Goal: Information Seeking & Learning: Understand process/instructions

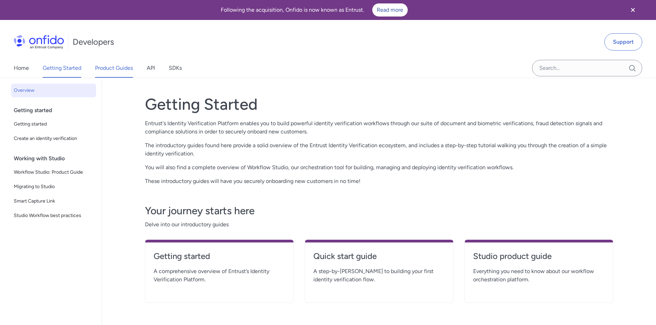
click at [108, 66] on link "Product Guides" at bounding box center [114, 68] width 38 height 19
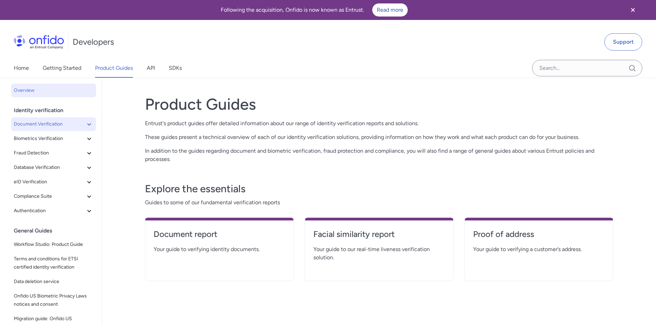
click at [88, 121] on button "Document Verification" at bounding box center [53, 124] width 85 height 14
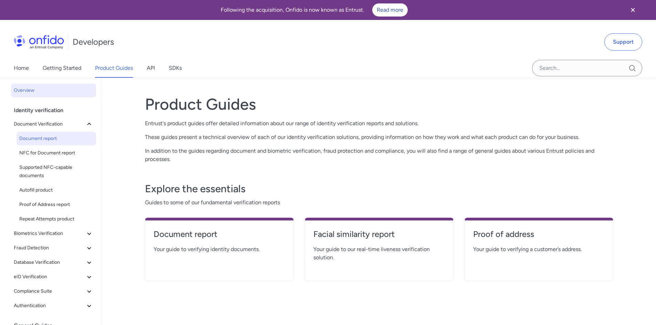
click at [52, 135] on span "Document report" at bounding box center [56, 139] width 74 height 8
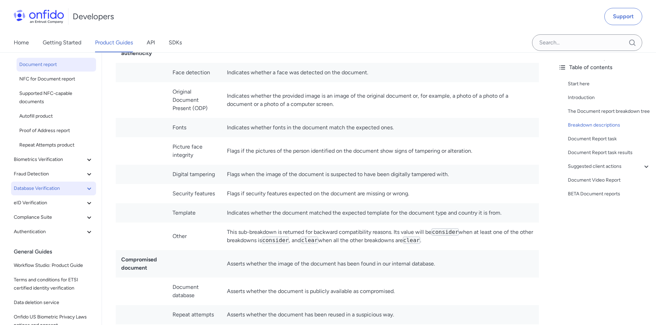
scroll to position [49, 0]
click at [51, 217] on span "Compliance Suite" at bounding box center [49, 217] width 71 height 8
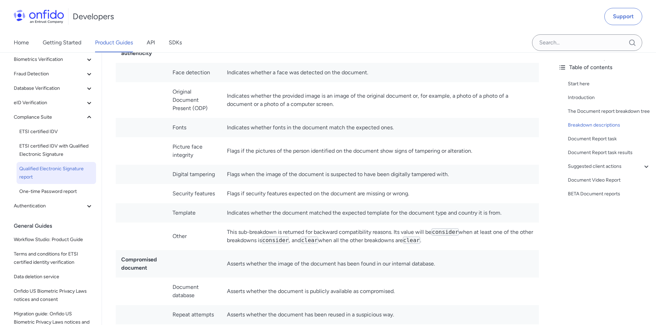
scroll to position [149, 0]
click at [44, 208] on span "Authentication" at bounding box center [49, 206] width 71 height 8
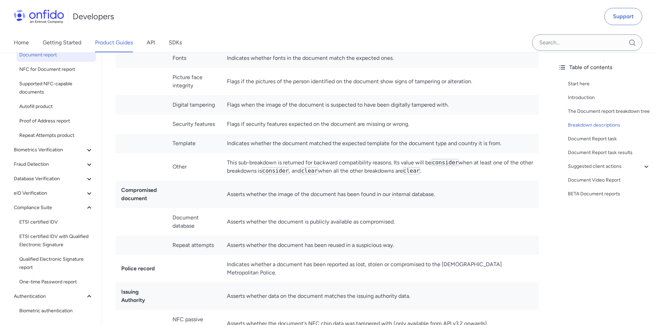
scroll to position [0, 0]
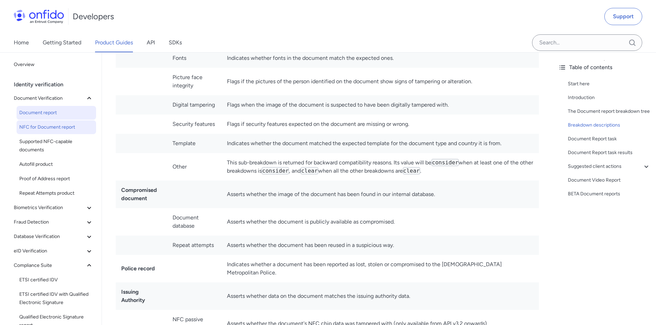
click at [49, 130] on span "NFC for Document report" at bounding box center [56, 127] width 74 height 8
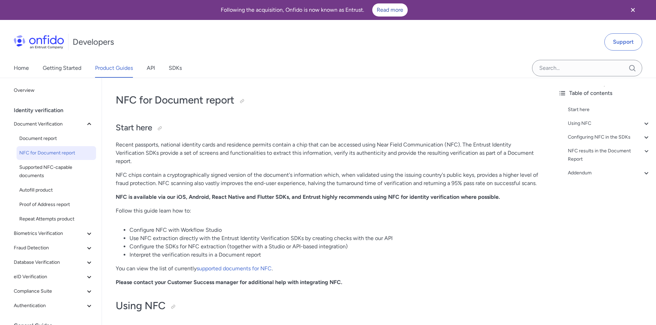
click at [199, 241] on li "Use NFC extraction directly with the Entrust Identity Verification SDKs by crea…" at bounding box center [333, 238] width 409 height 8
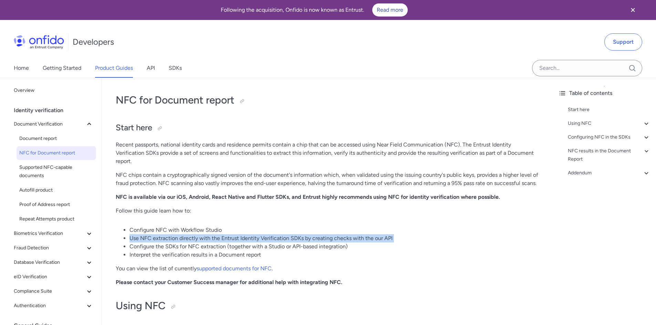
click at [199, 241] on li "Use NFC extraction directly with the Entrust Identity Verification SDKs by crea…" at bounding box center [333, 238] width 409 height 8
click at [193, 247] on li "Configure the SDKs for NFC extraction (together with a Studio or API-based inte…" at bounding box center [333, 247] width 409 height 8
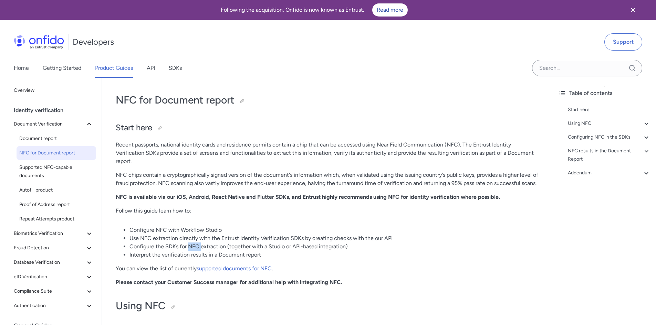
click at [193, 247] on li "Configure the SDKs for NFC extraction (together with a Studio or API-based inte…" at bounding box center [333, 247] width 409 height 8
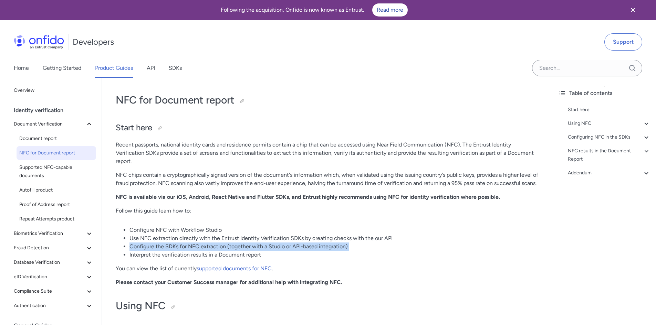
click at [193, 247] on li "Configure the SDKs for NFC extraction (together with a Studio or API-based inte…" at bounding box center [333, 247] width 409 height 8
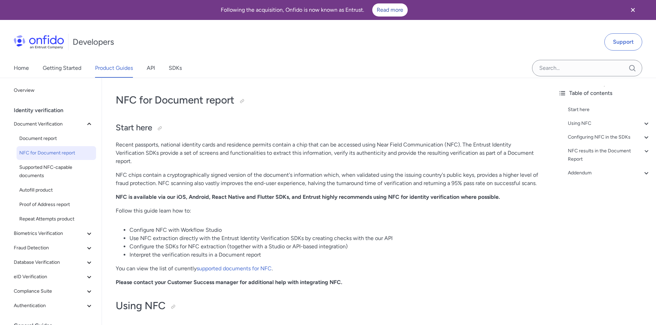
click at [178, 254] on li "Interpret the verification results in a Document report" at bounding box center [333, 255] width 409 height 8
click at [632, 12] on icon "Close banner" at bounding box center [633, 10] width 8 height 8
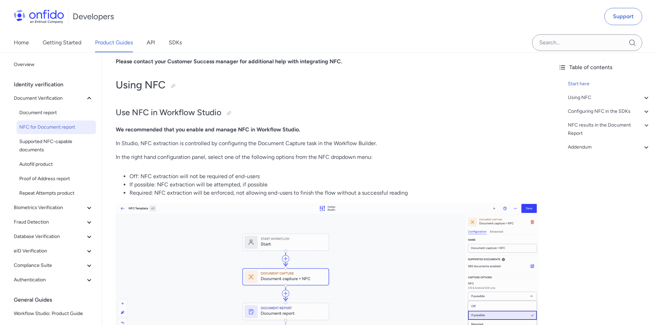
scroll to position [196, 0]
click at [196, 176] on li "Off: NFC extraction will not be required of end-users" at bounding box center [333, 176] width 409 height 8
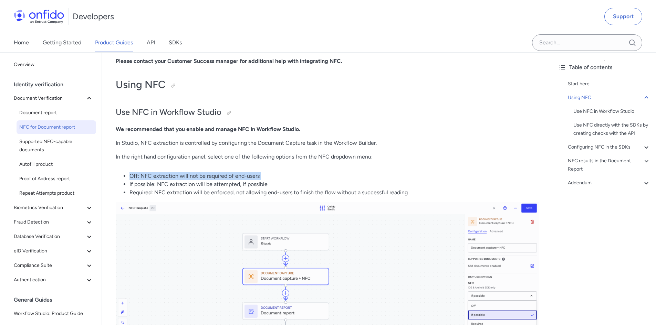
click at [196, 176] on li "Off: NFC extraction will not be required of end-users" at bounding box center [333, 176] width 409 height 8
click at [185, 186] on li "If possible: NFC extraction will be attempted, if possible" at bounding box center [333, 184] width 409 height 8
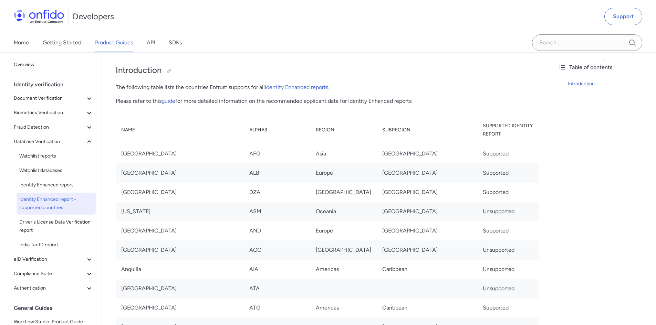
scroll to position [58, 0]
click at [529, 279] on td "Unsupported" at bounding box center [508, 288] width 62 height 19
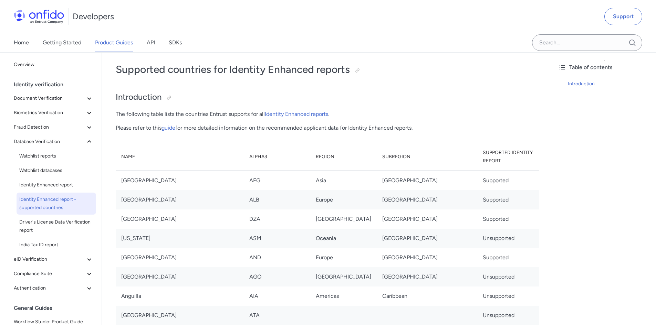
scroll to position [3, 0]
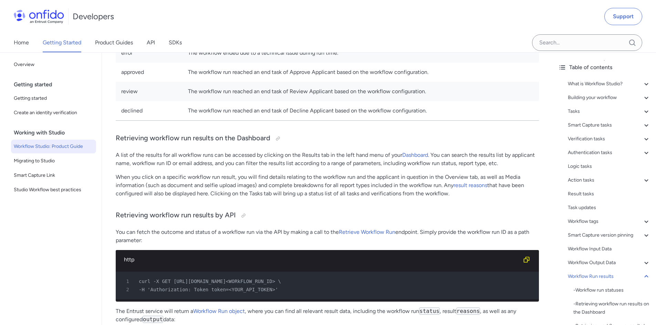
scroll to position [17225, 0]
